Goal: Transaction & Acquisition: Purchase product/service

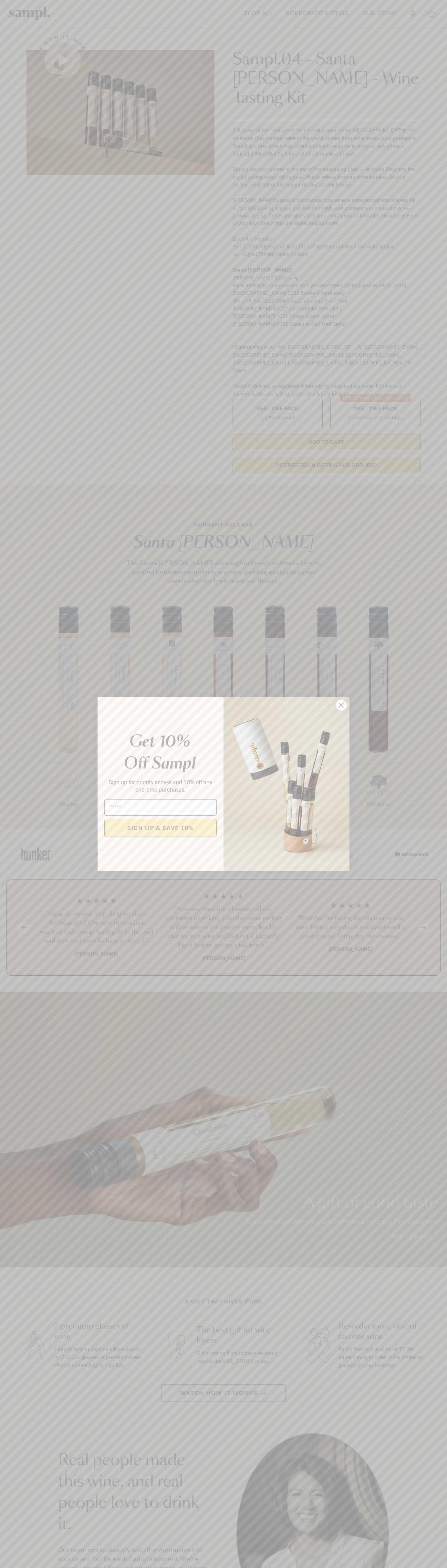
click at [342, 705] on icon "Close dialog" at bounding box center [341, 705] width 4 height 4
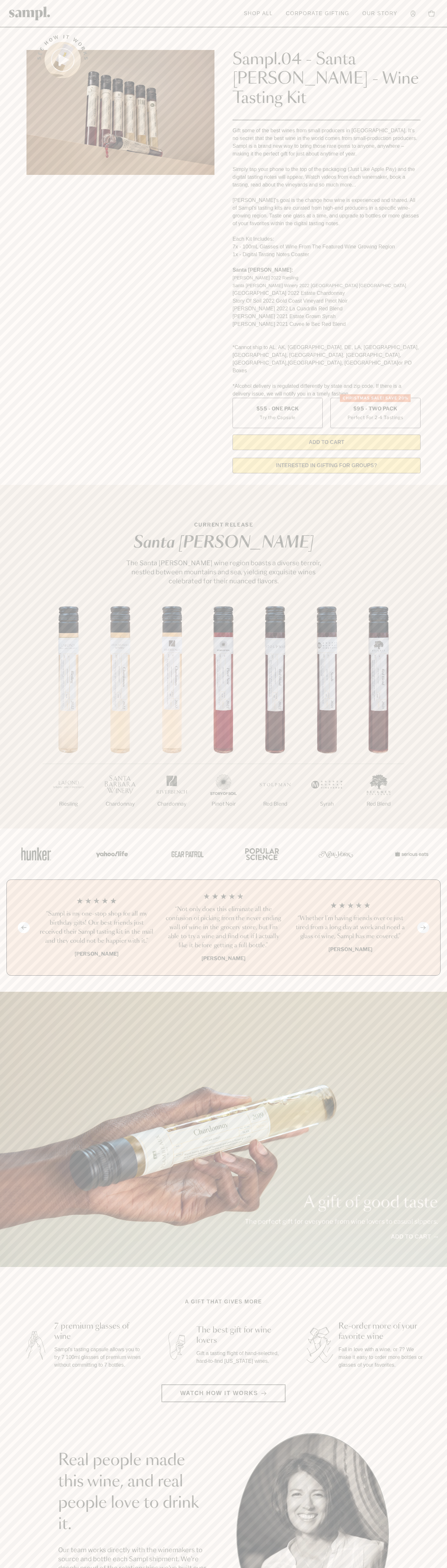
click at [313, 7] on link "Corporate Gifting" at bounding box center [317, 13] width 70 height 14
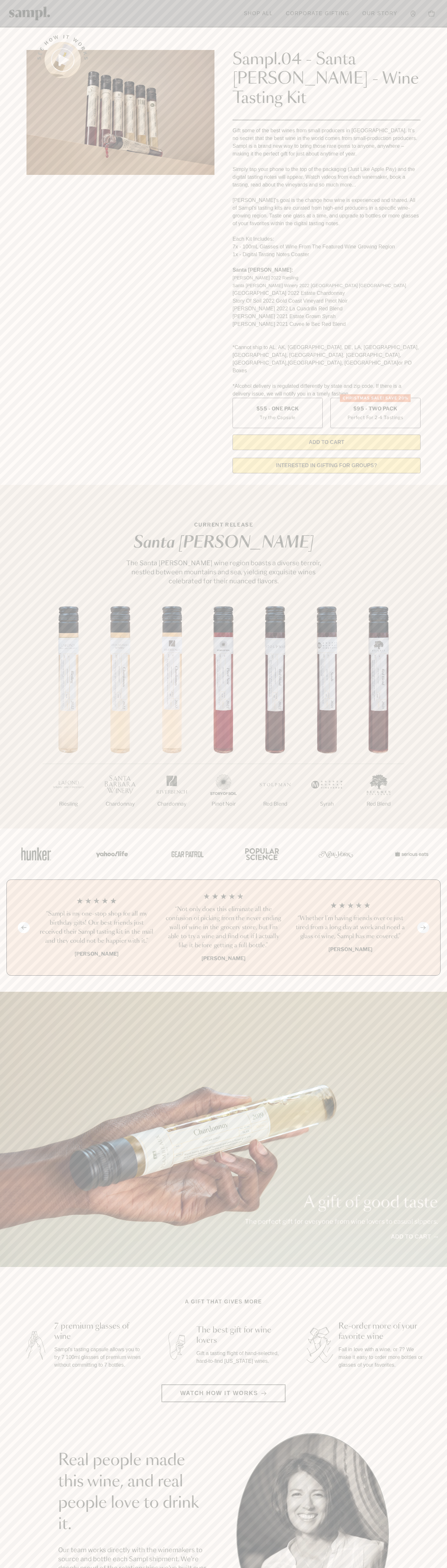
click at [423, 524] on section "CURRENT RELEASE Santa Barbara The Santa Barbara wine region boasts a diverse te…" at bounding box center [223, 657] width 447 height 344
click at [368, 1568] on html "Skip to main content Toggle navigation menu Shop All Corporate Gifting Our Stor…" at bounding box center [223, 1289] width 447 height 2578
click at [1, 1390] on main "See how it works Sampl.04 - Santa Barbara - Wine Tasting Kit Gift some of the b…" at bounding box center [223, 1213] width 447 height 2428
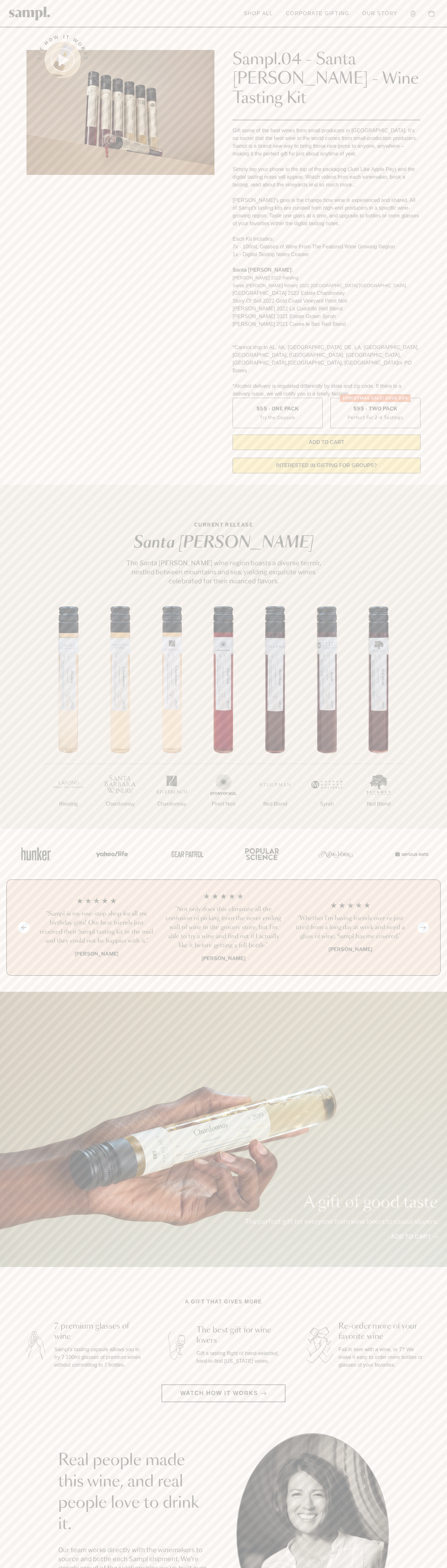
click at [375, 398] on label "Christmas SALE! Save 20% $95 - Two Pack Perfect For 2-4 Tastings" at bounding box center [376, 413] width 90 height 30
